Goal: Communication & Community: Participate in discussion

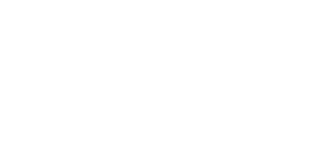
scroll to position [89, 0]
click at [164, 82] on button "Clock Off" at bounding box center [149, 82] width 29 height 8
click at [313, 164] on div "Order #1613 - Bond University : The Mail Room Close Options Tracking Add manual…" at bounding box center [165, 119] width 293 height 197
click at [278, 27] on button "Close" at bounding box center [268, 29] width 19 height 8
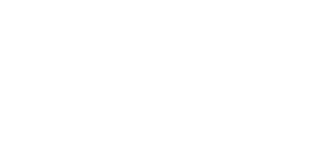
scroll to position [52, 0]
click at [69, 69] on button "Tracking" at bounding box center [43, 71] width 49 height 13
click at [278, 27] on button "Close" at bounding box center [268, 29] width 19 height 8
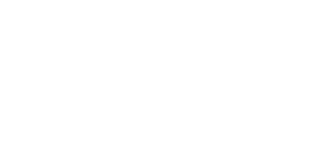
click at [69, 73] on button "Tracking" at bounding box center [43, 71] width 49 height 13
click at [209, 39] on button "button" at bounding box center [205, 38] width 6 height 6
click at [164, 82] on button "Clock Off" at bounding box center [149, 82] width 29 height 8
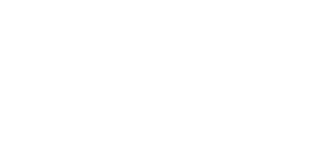
click at [164, 87] on button "Clock Off" at bounding box center [149, 86] width 29 height 8
click at [54, 45] on div "Collaborate" at bounding box center [44, 45] width 20 height 5
click at [69, 72] on button "Tracking" at bounding box center [43, 71] width 49 height 13
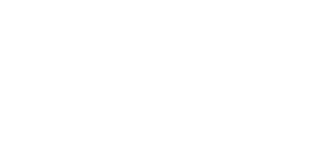
click at [69, 46] on button "Collaborate" at bounding box center [43, 45] width 49 height 13
click at [233, 153] on div at bounding box center [166, 149] width 133 height 5
click at [233, 153] on div "@Ben" at bounding box center [166, 149] width 133 height 5
click at [292, 154] on button "Send" at bounding box center [281, 150] width 20 height 8
click at [48, 72] on div "Tracking" at bounding box center [41, 71] width 14 height 5
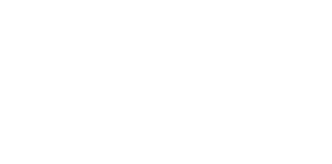
click at [54, 47] on div "Collaborate" at bounding box center [44, 45] width 20 height 5
click at [69, 76] on button "Tracking" at bounding box center [43, 71] width 49 height 13
click at [278, 30] on button "Close" at bounding box center [268, 29] width 19 height 8
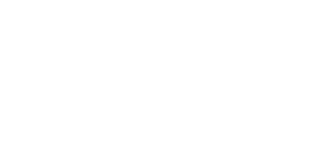
click at [69, 69] on button "Tracking" at bounding box center [43, 71] width 49 height 13
click at [69, 43] on button "Collaborate" at bounding box center [43, 45] width 49 height 13
click at [69, 72] on button "Tracking" at bounding box center [43, 71] width 49 height 13
click at [54, 44] on div "Collaborate" at bounding box center [44, 45] width 20 height 5
click at [278, 28] on button "Close" at bounding box center [268, 29] width 19 height 8
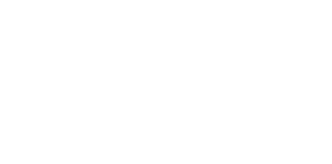
scroll to position [781, 0]
click at [48, 70] on div "Tracking" at bounding box center [41, 71] width 14 height 5
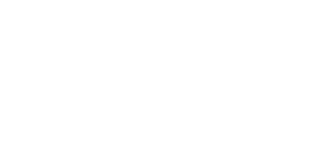
click at [209, 59] on div "Team Member" at bounding box center [166, 58] width 87 height 4
type input "ma"
click at [164, 84] on button "Clock On" at bounding box center [149, 82] width 29 height 8
click at [278, 29] on button "Close" at bounding box center [268, 29] width 19 height 8
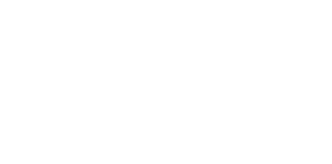
click at [54, 46] on div "Collaborate" at bounding box center [44, 45] width 20 height 5
click at [233, 153] on div at bounding box center [166, 149] width 133 height 5
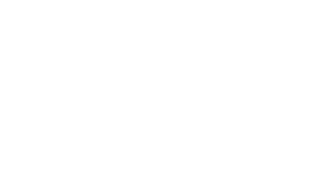
scroll to position [65, 0]
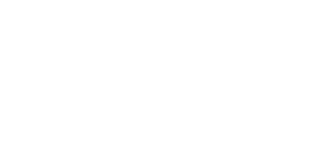
click at [256, 153] on button "button" at bounding box center [253, 150] width 6 height 6
click at [332, 164] on div "Add signature Customer name Sign below clear Done Cancel" at bounding box center [166, 82] width 332 height 164
click at [235, 140] on div "Add signature Customer name Sign below clear Done Cancel" at bounding box center [165, 82] width 137 height 116
click at [197, 133] on button "Cancel" at bounding box center [182, 128] width 29 height 8
click at [261, 152] on icon "button" at bounding box center [259, 150] width 3 height 4
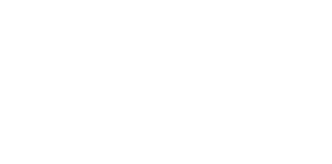
scroll to position [61, 0]
click at [261, 152] on icon "button" at bounding box center [259, 150] width 3 height 4
click at [233, 153] on div at bounding box center [166, 149] width 133 height 5
click at [292, 154] on button "Send" at bounding box center [281, 150] width 20 height 8
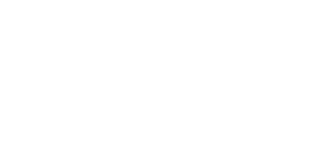
click at [278, 29] on button "Close" at bounding box center [268, 29] width 19 height 8
